Goal: Task Accomplishment & Management: Use online tool/utility

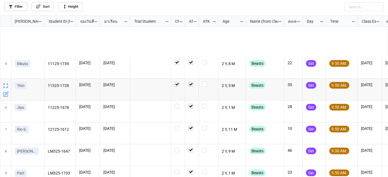
scroll to position [76, 0]
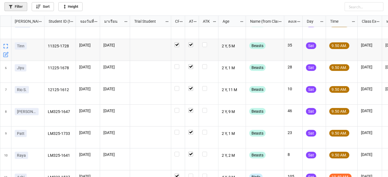
click at [25, 4] on link "Filter" at bounding box center [15, 6] width 23 height 9
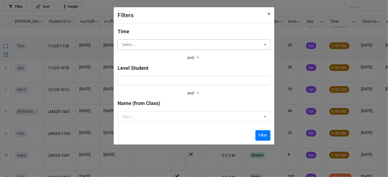
click at [217, 45] on input "text" at bounding box center [194, 45] width 152 height 10
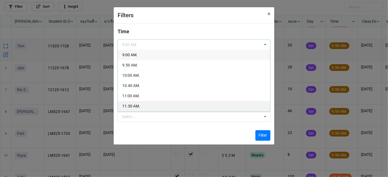
click at [167, 105] on div "11.30 AM." at bounding box center [194, 106] width 152 height 10
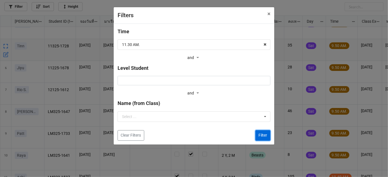
click at [259, 135] on button "Filter" at bounding box center [262, 135] width 15 height 11
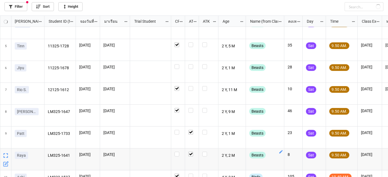
checkbox input "false"
checkbox input "true"
checkbox input "false"
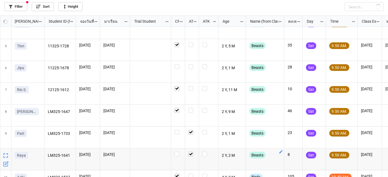
checkbox input "true"
checkbox input "false"
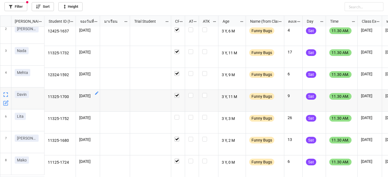
scroll to position [27, 0]
click at [8, 123] on icon "grid" at bounding box center [6, 125] width 6 height 6
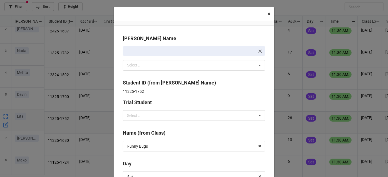
click at [268, 15] on span "×" at bounding box center [268, 14] width 3 height 7
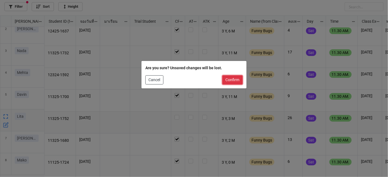
click at [234, 79] on button "Confirm" at bounding box center [232, 80] width 20 height 9
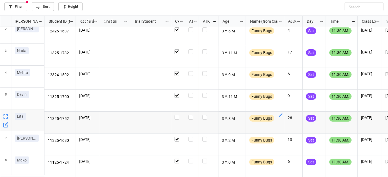
scroll to position [27, 0]
click at [5, 126] on icon "grid" at bounding box center [6, 124] width 3 height 3
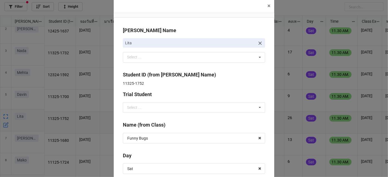
scroll to position [0, 0]
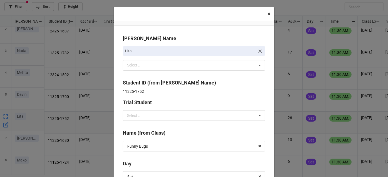
click at [267, 13] on span "×" at bounding box center [268, 14] width 3 height 7
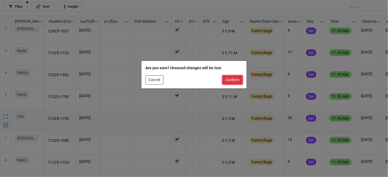
click at [232, 83] on button "Confirm" at bounding box center [232, 80] width 20 height 9
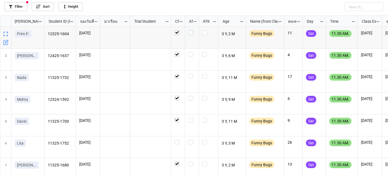
click at [192, 30] on label "grid" at bounding box center [191, 30] width 7 height 0
click at [192, 32] on div "grid" at bounding box center [192, 38] width 14 height 22
click at [190, 52] on label "grid" at bounding box center [191, 52] width 7 height 0
click at [189, 74] on label "grid" at bounding box center [191, 74] width 7 height 0
click at [191, 96] on label "grid" at bounding box center [191, 96] width 7 height 0
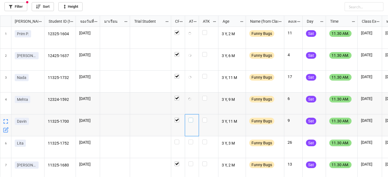
click at [191, 118] on label "grid" at bounding box center [191, 118] width 7 height 0
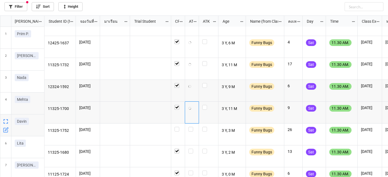
scroll to position [25, 0]
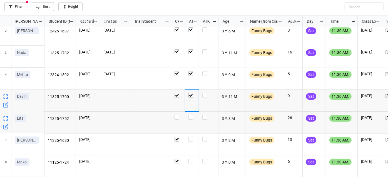
checkbox input "true"
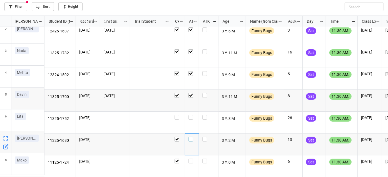
click at [189, 137] on label "grid" at bounding box center [191, 137] width 7 height 0
click at [190, 159] on label "grid" at bounding box center [191, 159] width 7 height 0
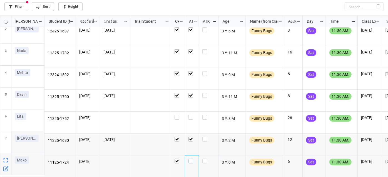
click at [191, 159] on label "grid" at bounding box center [191, 159] width 7 height 0
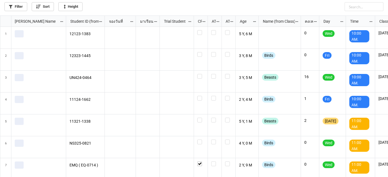
scroll to position [159, 384]
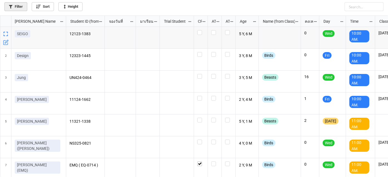
click at [17, 11] on link "Filter" at bounding box center [15, 6] width 23 height 9
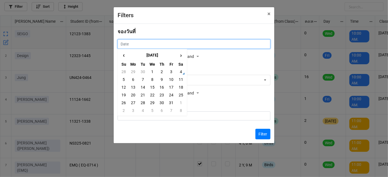
scroll to position [1, 0]
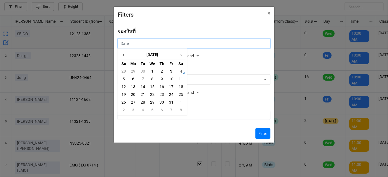
click at [222, 45] on input "text" at bounding box center [193, 43] width 153 height 9
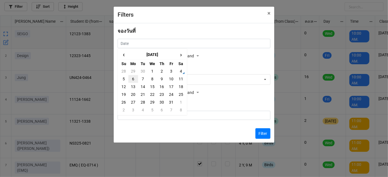
click at [133, 79] on td "6" at bounding box center [132, 79] width 9 height 8
type input "[DATE]"
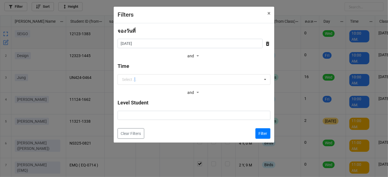
click at [133, 79] on div "Select ..." at bounding box center [129, 80] width 14 height 4
click at [291, 69] on div "Filters × Close จองวันที่ [DATE] ‹ [DATE] › Su Mo Tu We Th Fr Sa 28 29 30 1 2 3…" at bounding box center [194, 88] width 388 height 177
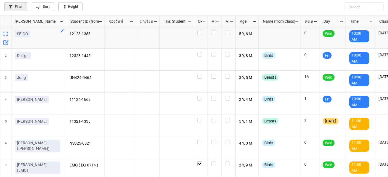
click at [12, 5] on icon at bounding box center [11, 7] width 4 height 4
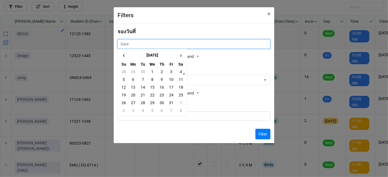
click at [153, 44] on input "text" at bounding box center [193, 43] width 153 height 9
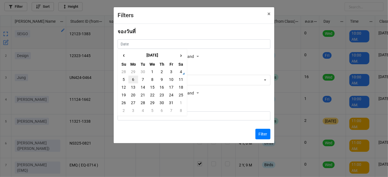
click at [134, 78] on td "6" at bounding box center [132, 80] width 9 height 8
type input "[DATE]"
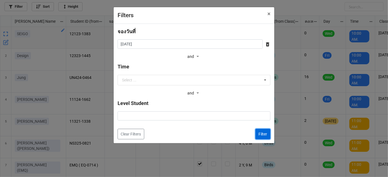
click at [266, 133] on button "Filter" at bounding box center [262, 134] width 15 height 11
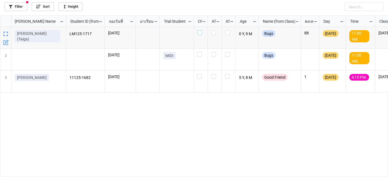
click at [199, 30] on label "grid" at bounding box center [200, 30] width 7 height 0
